Goal: Book appointment/travel/reservation

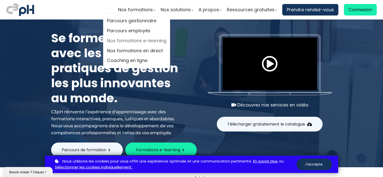
click at [128, 41] on link "Nos formations e-learning" at bounding box center [136, 41] width 59 height 8
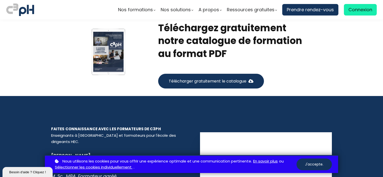
scroll to position [823, 0]
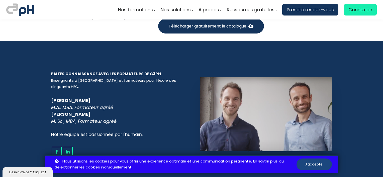
click at [314, 161] on button "J'accepte." at bounding box center [313, 165] width 35 height 12
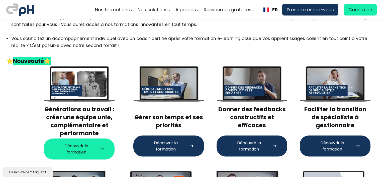
scroll to position [0, 0]
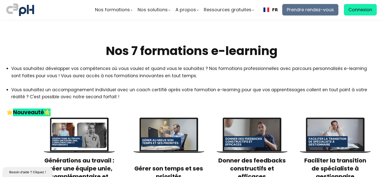
click at [304, 9] on span "Prendre rendez-vous" at bounding box center [309, 10] width 47 height 8
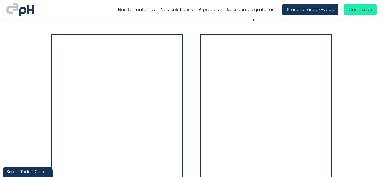
scroll to position [100, 0]
